Goal: Task Accomplishment & Management: Manage account settings

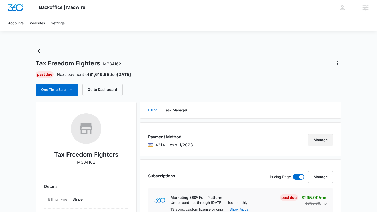
click at [323, 140] on button "Manage" at bounding box center [320, 140] width 25 height 12
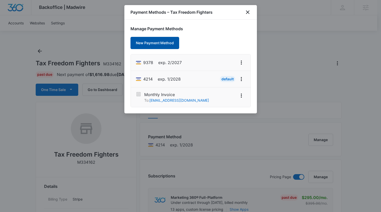
click at [162, 39] on button "New Payment Method" at bounding box center [154, 43] width 49 height 12
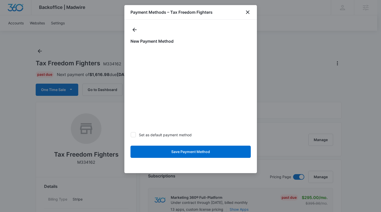
click at [133, 135] on icon at bounding box center [133, 135] width 5 height 5
click at [131, 135] on input "Set as default payment method" at bounding box center [130, 135] width 0 height 0
checkbox input "true"
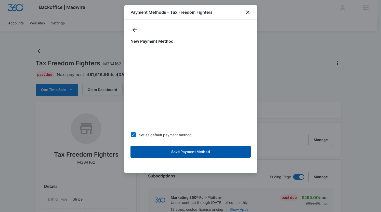
click at [196, 154] on button "Save Payment Method" at bounding box center [190, 152] width 120 height 12
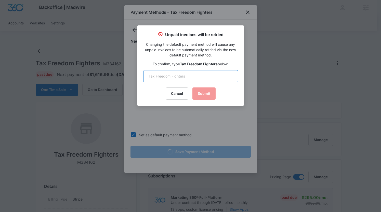
click at [170, 77] on input "text" at bounding box center [190, 76] width 95 height 12
type input "Tax Freedom Fighters"
click at [203, 94] on button "Submit" at bounding box center [203, 94] width 23 height 12
